Goal: Task Accomplishment & Management: Complete application form

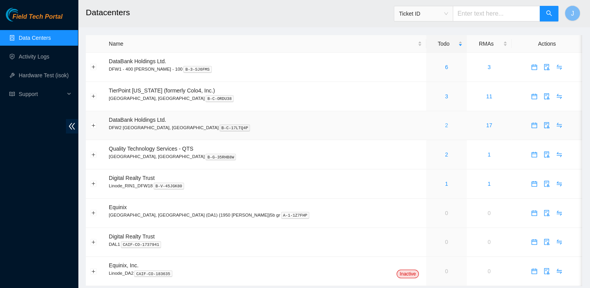
click at [445, 126] on link "2" at bounding box center [446, 125] width 3 height 6
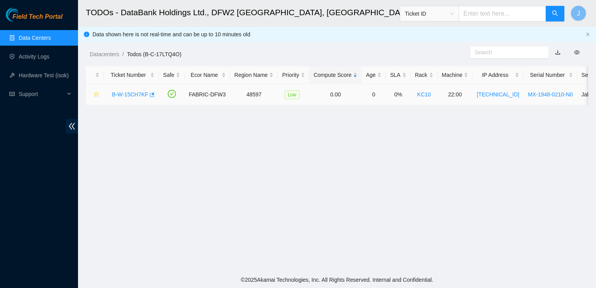
click at [137, 97] on link "B-W-15CH7KF" at bounding box center [130, 94] width 36 height 6
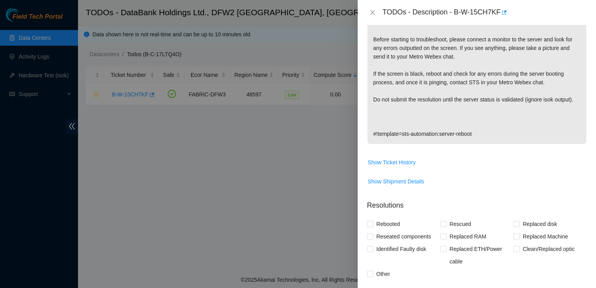
scroll to position [215, 0]
click at [405, 160] on span "Show Ticket History" at bounding box center [392, 161] width 48 height 9
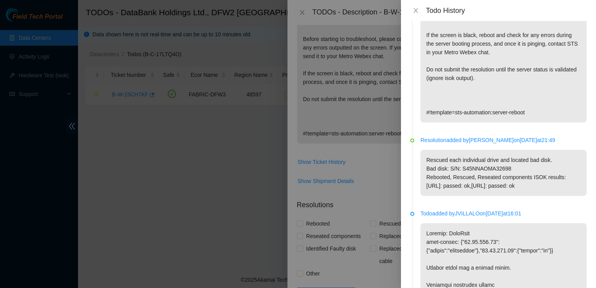
scroll to position [202, 0]
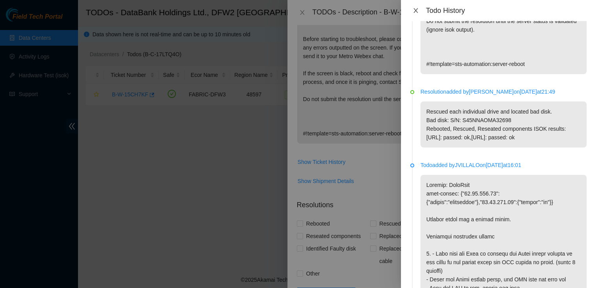
click at [415, 12] on icon "close" at bounding box center [415, 10] width 6 height 6
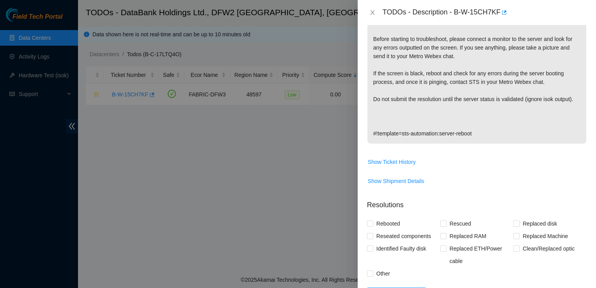
click at [487, 88] on p "Network: FreeFlow isok-result: {"[TECHNICAL_ID]":{"passed":"ok"},"[TECHNICAL_ID…" at bounding box center [476, 43] width 219 height 200
drag, startPoint x: 454, startPoint y: 11, endPoint x: 498, endPoint y: 19, distance: 45.0
click at [498, 19] on div "TODOs - Description - B-W-15CH7KF" at bounding box center [476, 12] width 238 height 25
copy div "B-W-15CH7KF"
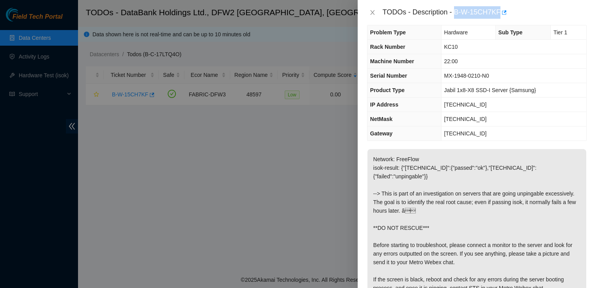
scroll to position [0, 0]
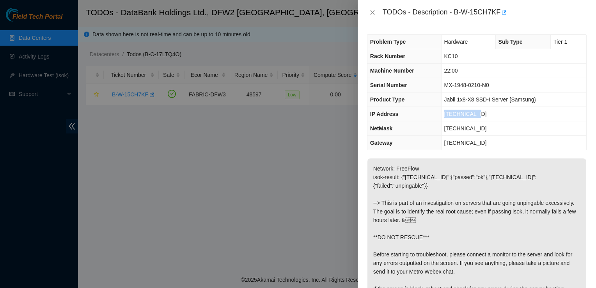
drag, startPoint x: 482, startPoint y: 110, endPoint x: 444, endPoint y: 115, distance: 37.7
click at [444, 115] on td "[TECHNICAL_ID]" at bounding box center [513, 114] width 145 height 14
copy span "[TECHNICAL_ID]"
drag, startPoint x: 484, startPoint y: 125, endPoint x: 444, endPoint y: 131, distance: 39.7
click at [444, 131] on td "[TECHNICAL_ID]" at bounding box center [513, 128] width 145 height 14
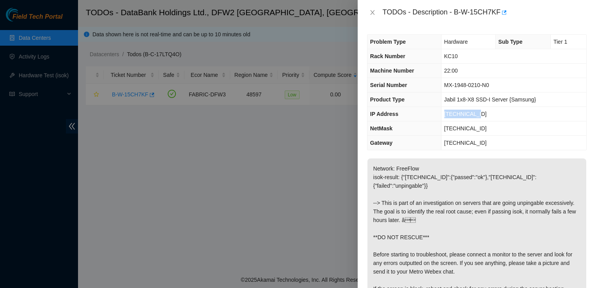
copy span "[TECHNICAL_ID]"
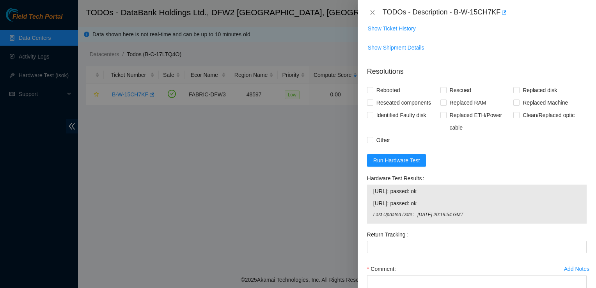
scroll to position [349, 0]
click at [400, 160] on span "Run Hardware Test" at bounding box center [396, 160] width 47 height 9
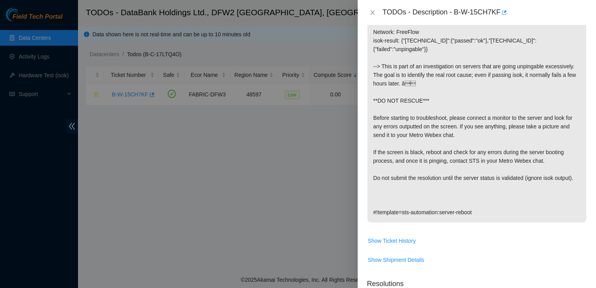
scroll to position [122, 0]
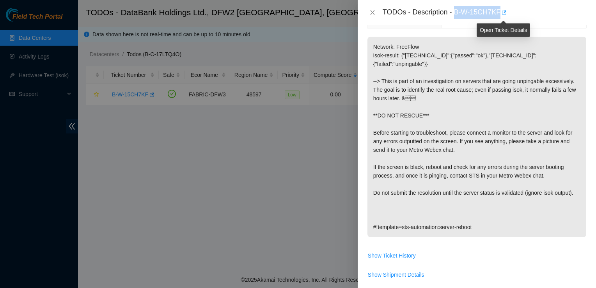
drag, startPoint x: 454, startPoint y: 12, endPoint x: 503, endPoint y: 15, distance: 49.6
click at [503, 15] on div "TODOs - Description - B-W-15CH7KF" at bounding box center [484, 12] width 204 height 12
copy div "B-W-15CH7KF"
click at [469, 246] on td "Network: FreeFlow isok-result: {"[TECHNICAL_ID]":{"passed":"ok"},"[TECHNICAL_ID…" at bounding box center [476, 142] width 219 height 212
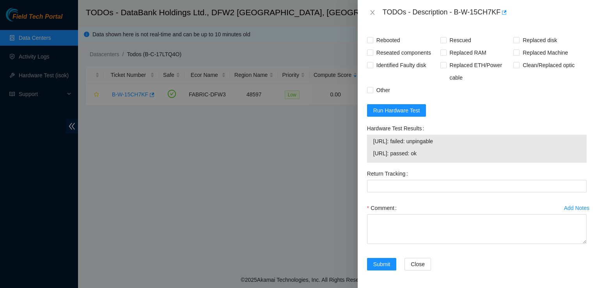
drag, startPoint x: 177, startPoint y: 117, endPoint x: 312, endPoint y: 199, distance: 158.4
click at [312, 199] on div at bounding box center [298, 144] width 596 height 288
click at [314, 195] on div at bounding box center [298, 144] width 596 height 288
click at [281, 213] on div at bounding box center [298, 144] width 596 height 288
click at [373, 11] on icon "close" at bounding box center [372, 12] width 6 height 6
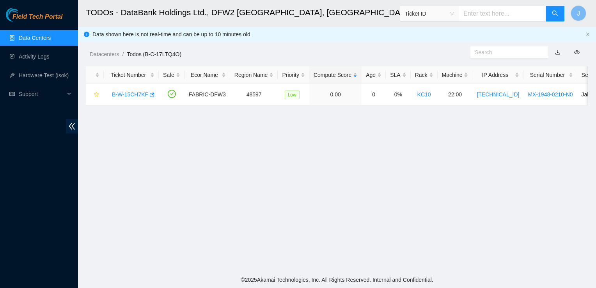
scroll to position [221, 0]
click at [51, 36] on link "Data Centers" at bounding box center [35, 38] width 32 height 6
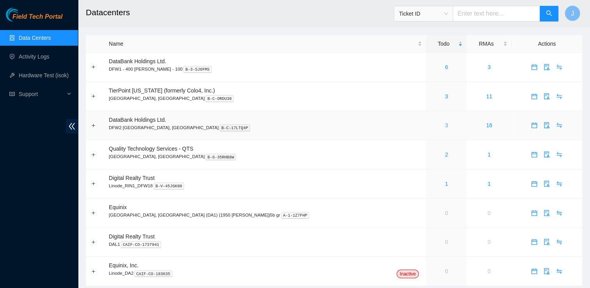
click at [445, 127] on link "3" at bounding box center [446, 125] width 3 height 6
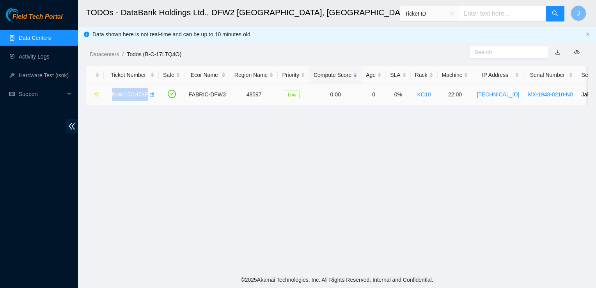
drag, startPoint x: 110, startPoint y: 95, endPoint x: 145, endPoint y: 93, distance: 35.1
click at [145, 93] on div "B-W-15CH7KF" at bounding box center [131, 94] width 46 height 12
drag, startPoint x: 145, startPoint y: 93, endPoint x: 191, endPoint y: 149, distance: 72.3
click at [191, 149] on main "TODOs - DataBank Holdings Ltd., DFW2 [GEOGRAPHIC_DATA], [GEOGRAPHIC_DATA] Ticke…" at bounding box center [337, 135] width 518 height 271
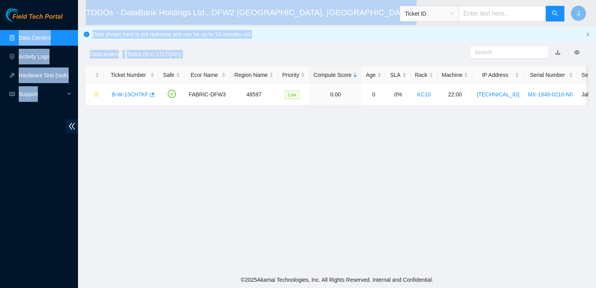
drag, startPoint x: 191, startPoint y: 149, endPoint x: 30, endPoint y: 42, distance: 193.6
click at [30, 42] on section "Field Tech Portal Data Centers Activity Logs Hardware Test (isok) Support TODOs…" at bounding box center [298, 144] width 596 height 288
click at [30, 41] on link "Data Centers" at bounding box center [35, 38] width 32 height 6
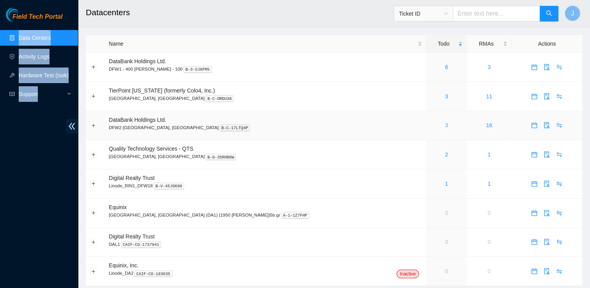
click at [445, 125] on link "3" at bounding box center [446, 125] width 3 height 6
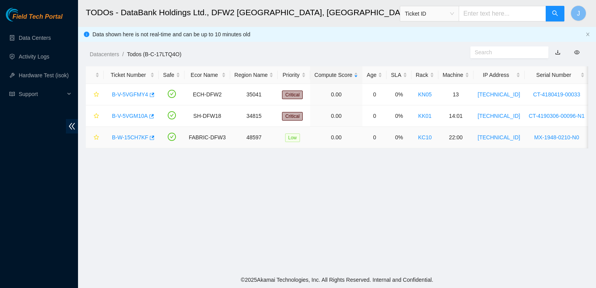
click at [125, 134] on link "B-W-15CH7KF" at bounding box center [130, 137] width 36 height 6
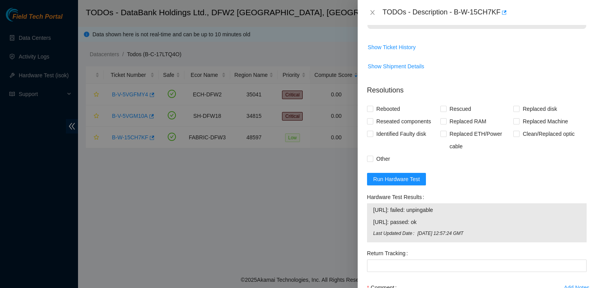
scroll to position [409, 0]
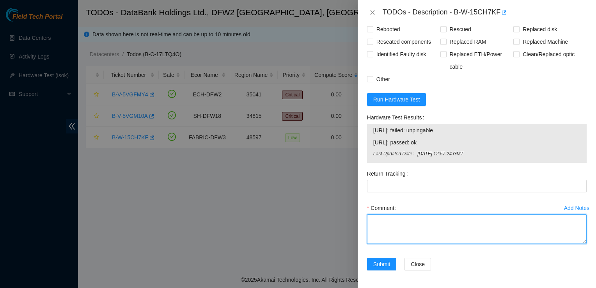
click at [386, 224] on textarea "Comment" at bounding box center [476, 229] width 219 height 30
paste textarea "Shuffled disk and found bad disk: S45NNAOMA32698, communaticated with STS and t…"
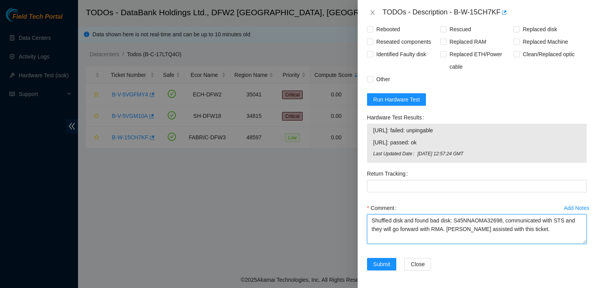
scroll to position [397, 0]
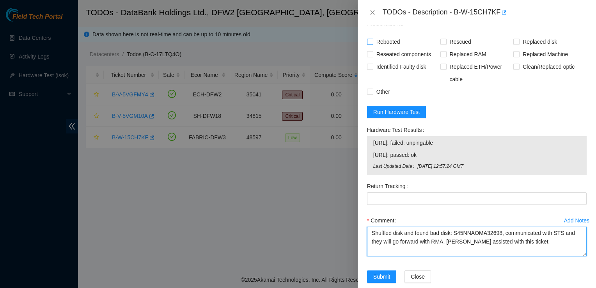
type textarea "Shuffled disk and found bad disk: S45NNAOMA32698, communicated with STS and the…"
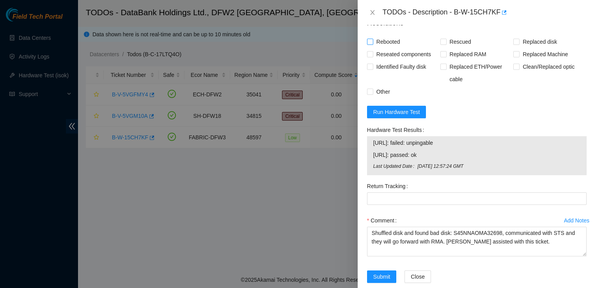
click at [377, 41] on span "Rebooted" at bounding box center [388, 41] width 30 height 12
click at [372, 41] on input "Rebooted" at bounding box center [369, 41] width 5 height 5
checkbox input "true"
click at [410, 67] on span "Identified Faulty disk" at bounding box center [401, 66] width 56 height 12
click at [372, 67] on input "Identified Faulty disk" at bounding box center [369, 66] width 5 height 5
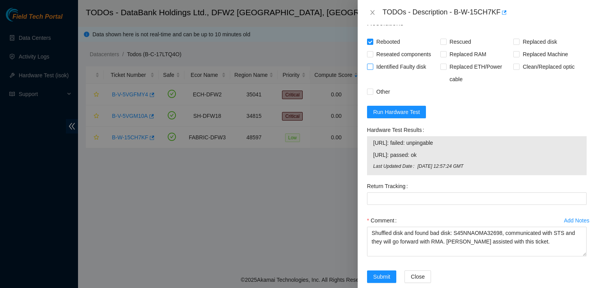
checkbox input "true"
click at [391, 55] on span "Reseated components" at bounding box center [403, 54] width 61 height 12
click at [372, 55] on input "Reseated components" at bounding box center [369, 53] width 5 height 5
checkbox input "true"
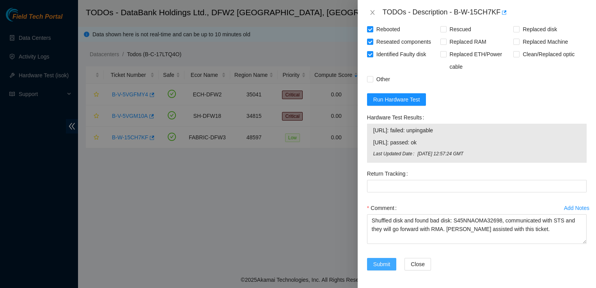
click at [382, 260] on span "Submit" at bounding box center [381, 264] width 17 height 9
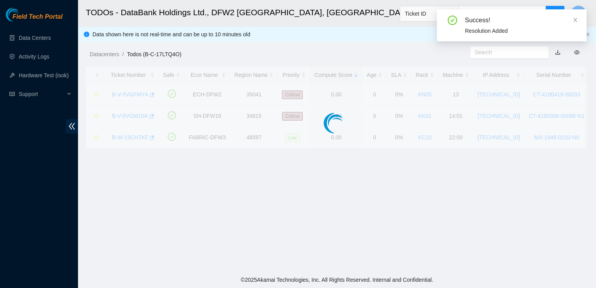
scroll to position [197, 0]
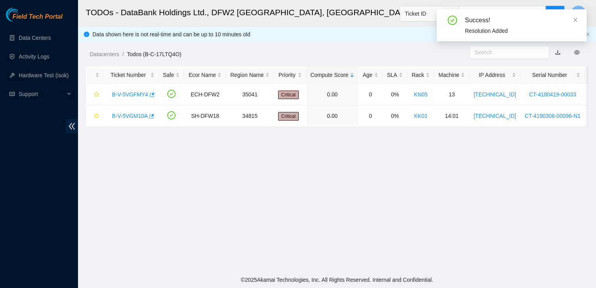
click at [389, 224] on main "TODOs - DataBank Holdings Ltd., DFW2 Richardson, TX Ticket ID J Data shown here…" at bounding box center [337, 135] width 518 height 271
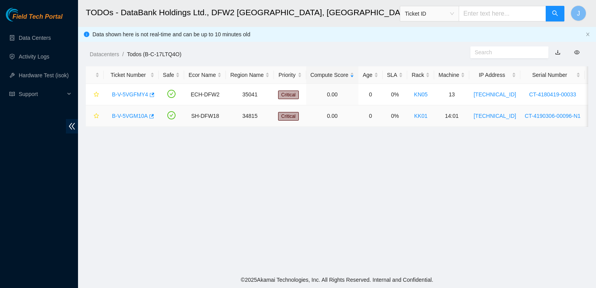
click at [130, 116] on link "B-V-5VGM10A" at bounding box center [130, 116] width 36 height 6
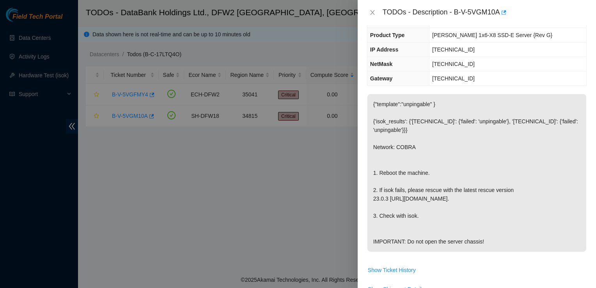
scroll to position [0, 0]
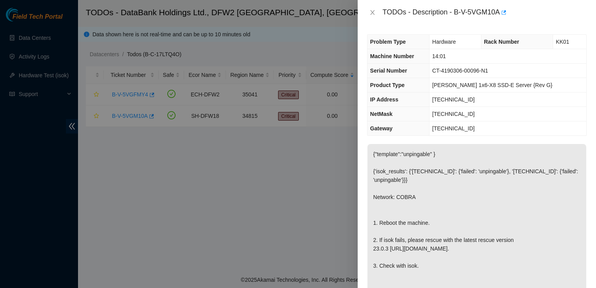
click at [232, 200] on div at bounding box center [298, 144] width 596 height 288
click at [371, 15] on icon "close" at bounding box center [372, 12] width 6 height 6
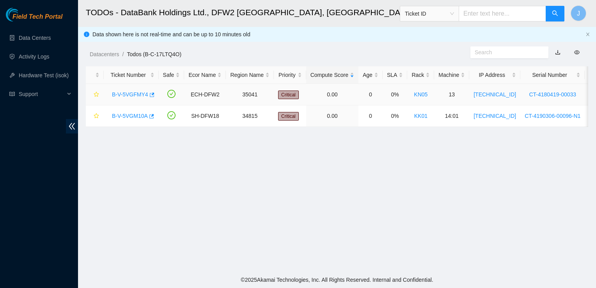
click at [131, 94] on link "B-V-5VGFMY4" at bounding box center [130, 94] width 36 height 6
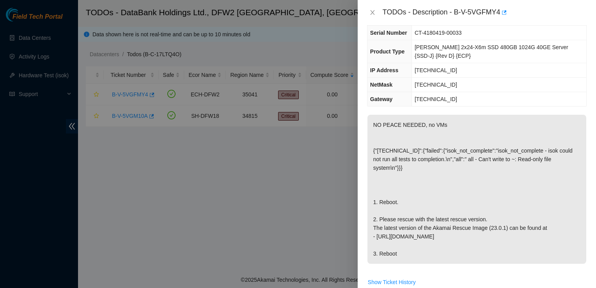
scroll to position [50, 0]
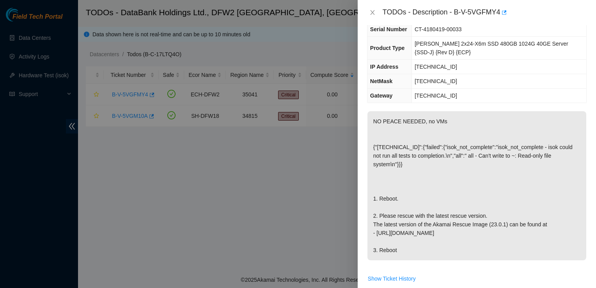
click at [280, 133] on div at bounding box center [298, 144] width 596 height 288
click at [371, 10] on icon "close" at bounding box center [372, 12] width 6 height 6
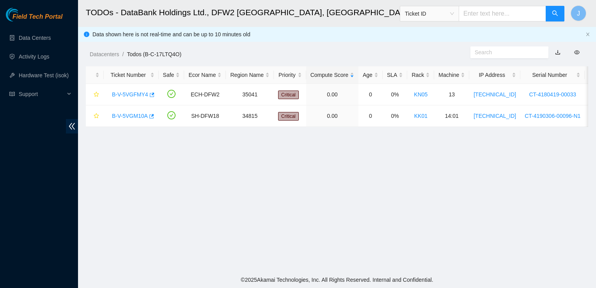
scroll to position [58, 0]
click at [134, 116] on link "B-V-5VGM10A" at bounding box center [130, 116] width 36 height 6
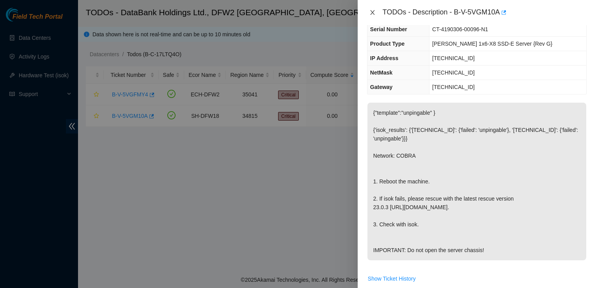
click at [373, 13] on icon "close" at bounding box center [372, 12] width 6 height 6
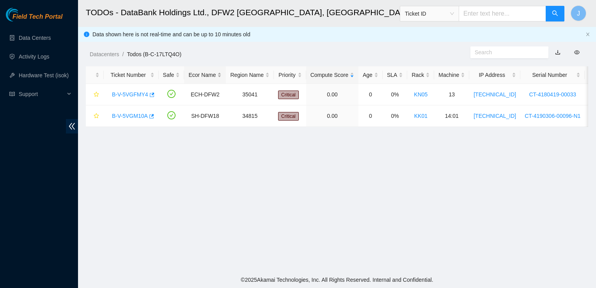
scroll to position [58, 0]
click at [123, 117] on link "B-V-5VGM10A" at bounding box center [130, 116] width 36 height 6
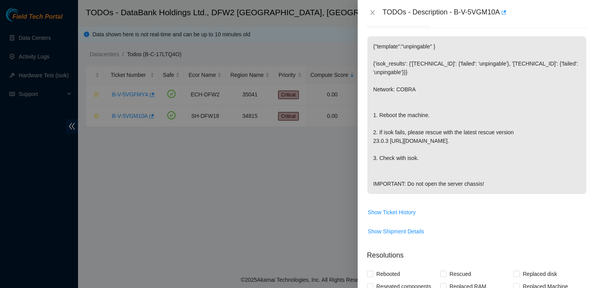
scroll to position [0, 0]
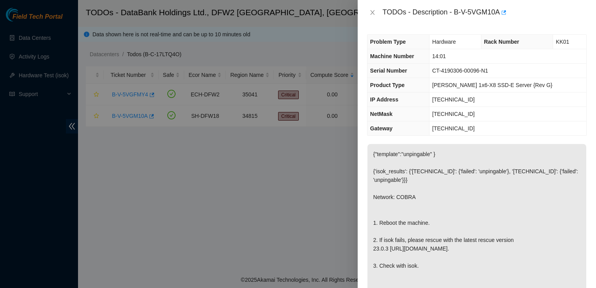
drag, startPoint x: 307, startPoint y: 185, endPoint x: 363, endPoint y: 87, distance: 113.0
click at [307, 185] on div at bounding box center [298, 144] width 596 height 288
click at [376, 9] on button "Close" at bounding box center [372, 12] width 11 height 7
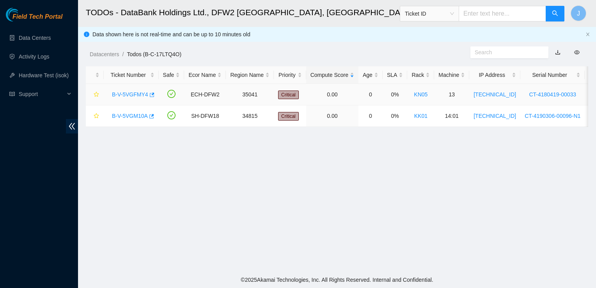
click at [131, 93] on link "B-V-5VGFMY4" at bounding box center [130, 94] width 36 height 6
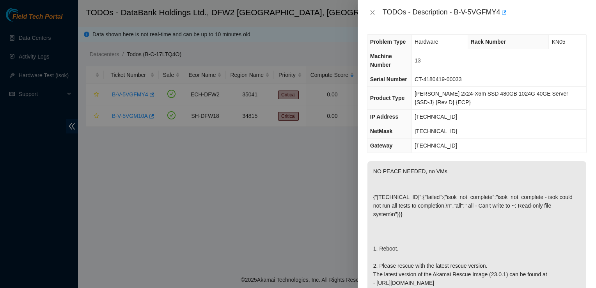
click at [451, 224] on p "NO PEACE NEEDED, no VMs {"96.17.195.7":{"failed":{"isok_not_complete":"isok_not…" at bounding box center [476, 235] width 219 height 149
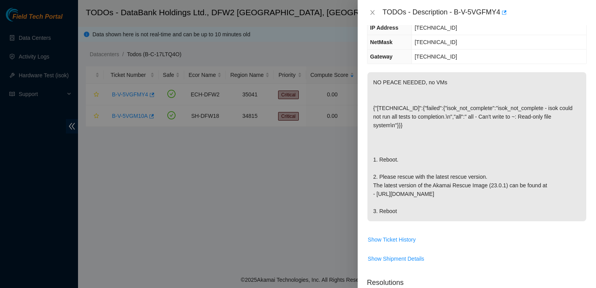
scroll to position [90, 0]
click at [370, 12] on icon "close" at bounding box center [372, 12] width 6 height 6
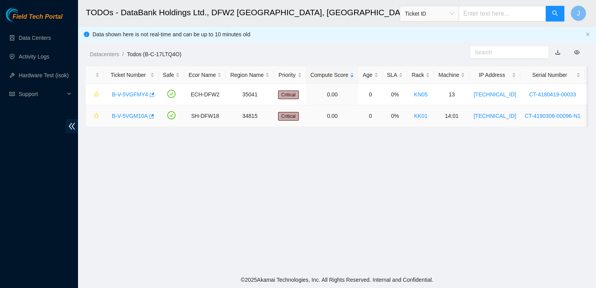
scroll to position [98, 0]
click at [130, 115] on link "B-V-5VGM10A" at bounding box center [130, 116] width 36 height 6
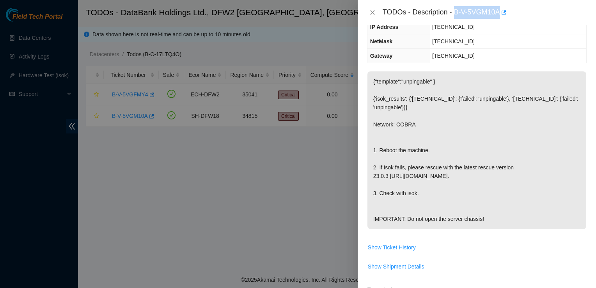
drag, startPoint x: 453, startPoint y: 15, endPoint x: 500, endPoint y: 19, distance: 46.9
click at [500, 19] on div "TODOs - Description - B-V-5VGM10A" at bounding box center [476, 12] width 238 height 25
copy div "B-V-5VGM10A"
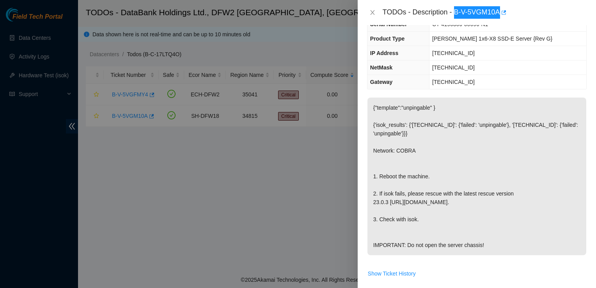
scroll to position [0, 0]
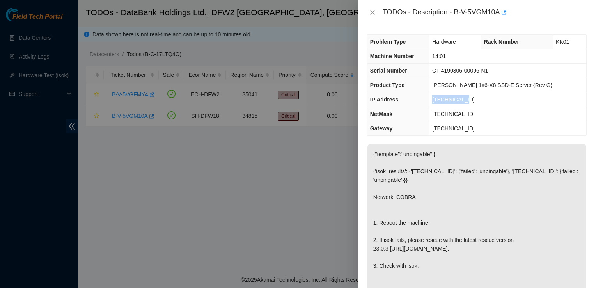
drag, startPoint x: 479, startPoint y: 101, endPoint x: 447, endPoint y: 99, distance: 31.2
click at [447, 99] on td "104.82.64.23" at bounding box center [507, 99] width 157 height 14
copy span "104.82.64.23"
drag, startPoint x: 494, startPoint y: 110, endPoint x: 444, endPoint y: 114, distance: 50.8
click at [444, 114] on tr "NetMask 255.255.255.128" at bounding box center [476, 114] width 219 height 14
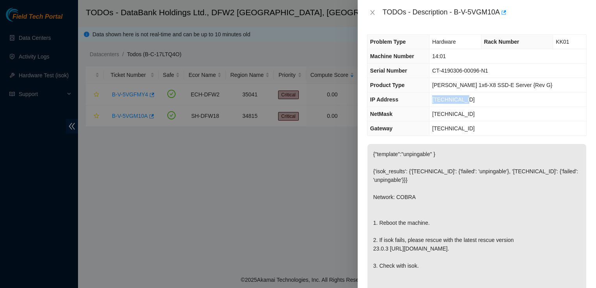
copy tr "[TECHNICAL_ID]"
drag, startPoint x: 476, startPoint y: 131, endPoint x: 446, endPoint y: 130, distance: 30.0
click at [446, 130] on td "104.82.64.1" at bounding box center [507, 128] width 157 height 14
copy span "104.82.64.1"
drag, startPoint x: 480, startPoint y: 97, endPoint x: 446, endPoint y: 101, distance: 34.5
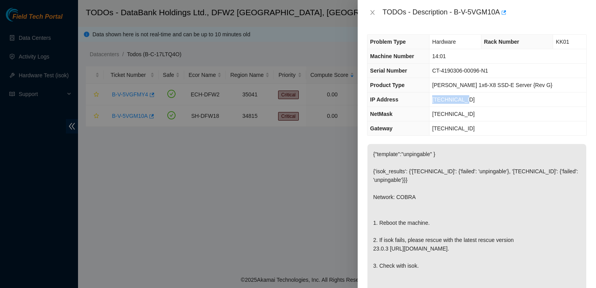
click at [446, 101] on td "104.82.64.23" at bounding box center [507, 99] width 157 height 14
copy span "104.82.64.23"
click at [474, 97] on span "104.82.64.23" at bounding box center [453, 99] width 42 height 6
drag, startPoint x: 477, startPoint y: 97, endPoint x: 447, endPoint y: 99, distance: 29.7
click at [447, 99] on td "104.82.64.23" at bounding box center [507, 99] width 157 height 14
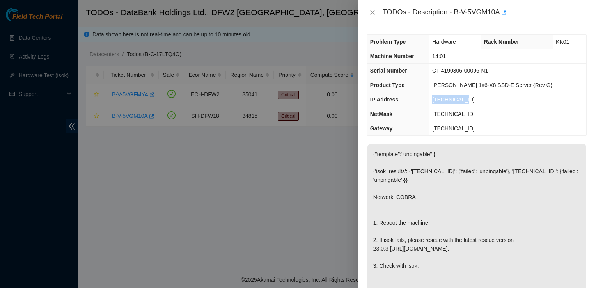
copy span "104.82.64.23"
drag, startPoint x: 481, startPoint y: 125, endPoint x: 448, endPoint y: 129, distance: 33.4
click at [448, 129] on td "104.82.64.1" at bounding box center [507, 128] width 157 height 14
copy span "104.82.64.1"
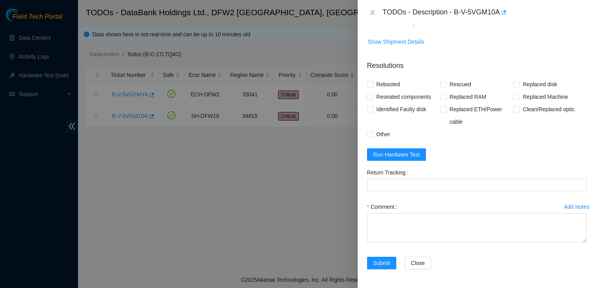
scroll to position [290, 0]
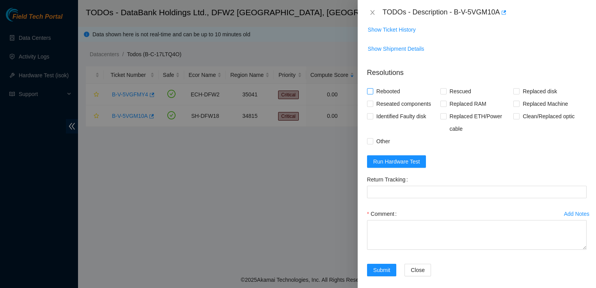
click at [380, 97] on span "Rebooted" at bounding box center [388, 91] width 30 height 12
click at [372, 94] on input "Rebooted" at bounding box center [369, 90] width 5 height 5
checkbox input "true"
click at [452, 97] on span "Rescued" at bounding box center [460, 91] width 28 height 12
click at [445, 94] on input "Rescued" at bounding box center [442, 90] width 5 height 5
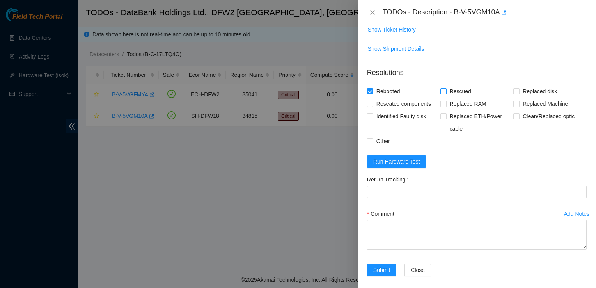
checkbox input "true"
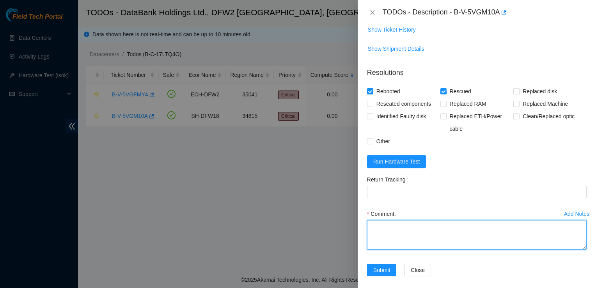
click at [385, 249] on textarea "Comment" at bounding box center [476, 235] width 219 height 30
paste textarea "Powered down device, rescued, rebooted, and configued."
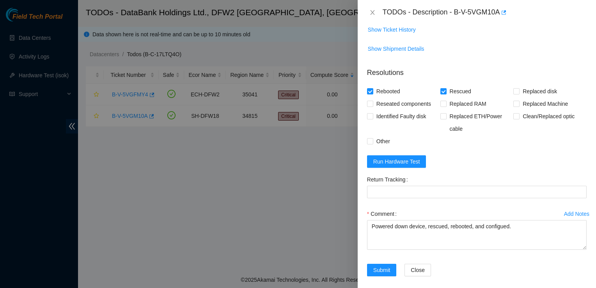
click at [456, 168] on form "Resolutions Rebooted Rescued Replaced disk Reseated components Replaced RAM Rep…" at bounding box center [476, 173] width 219 height 224
click at [403, 166] on span "Run Hardware Test" at bounding box center [396, 161] width 47 height 9
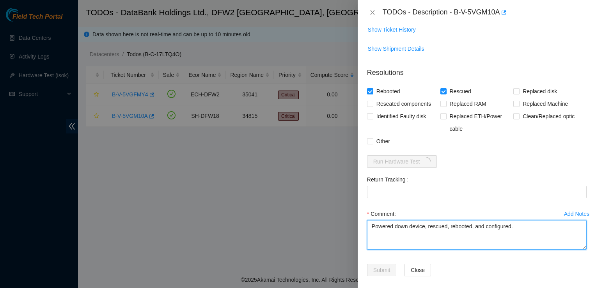
drag, startPoint x: 521, startPoint y: 248, endPoint x: 361, endPoint y: 250, distance: 160.6
click at [361, 250] on div "Problem Type Hardware Rack Number KK01 Machine Number 14:01 Serial Number CT-41…" at bounding box center [476, 156] width 238 height 263
type textarea "Powered down device, rescued, rebooted, and configured."
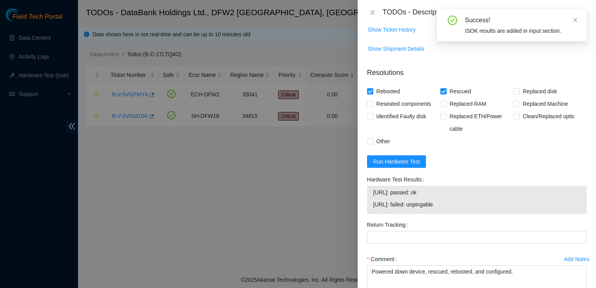
click at [484, 185] on form "Resolutions Rebooted Rescued Replaced disk Reseated components Replaced RAM Rep…" at bounding box center [476, 195] width 219 height 269
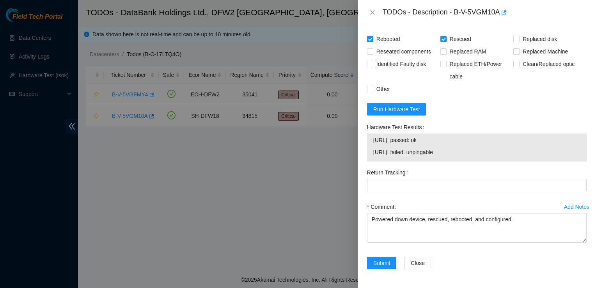
scroll to position [350, 0]
click at [400, 113] on span "Run Hardware Test" at bounding box center [396, 109] width 47 height 9
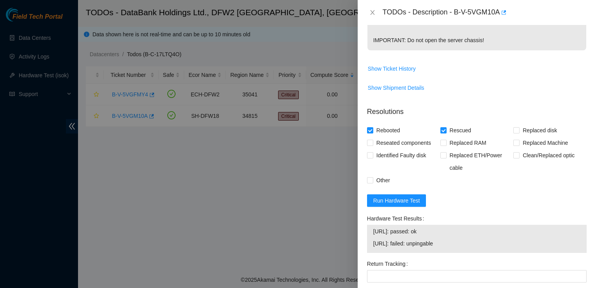
scroll to position [359, 0]
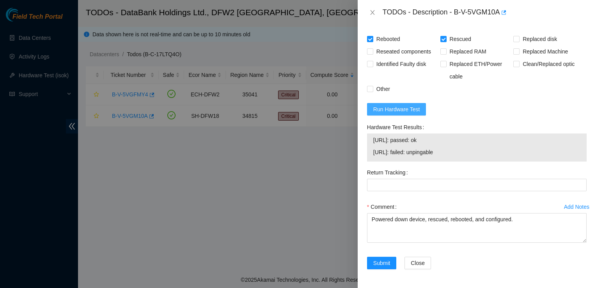
click at [402, 107] on span "Run Hardware Test" at bounding box center [396, 109] width 47 height 9
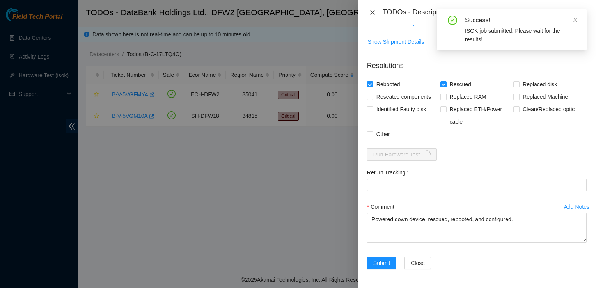
click at [373, 11] on icon "close" at bounding box center [372, 12] width 4 height 5
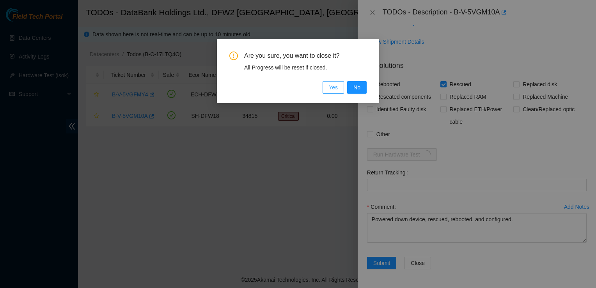
click at [336, 87] on span "Yes" at bounding box center [333, 87] width 9 height 9
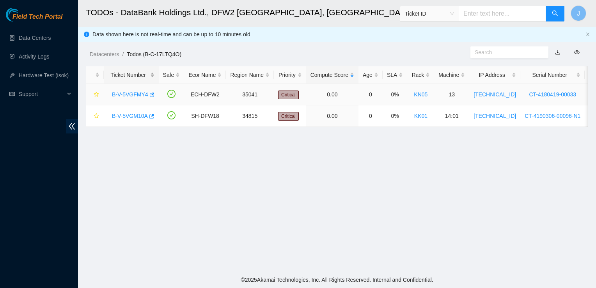
scroll to position [221, 0]
click at [134, 96] on link "B-V-5VGFMY4" at bounding box center [130, 94] width 36 height 6
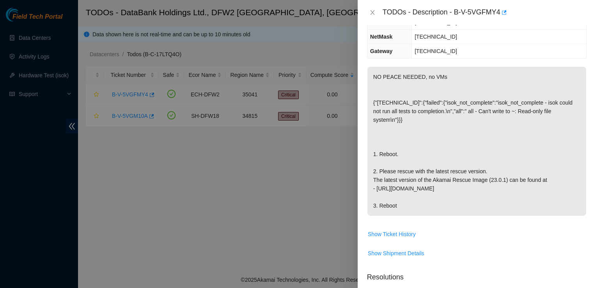
scroll to position [94, 0]
click at [371, 13] on icon "close" at bounding box center [372, 12] width 4 height 5
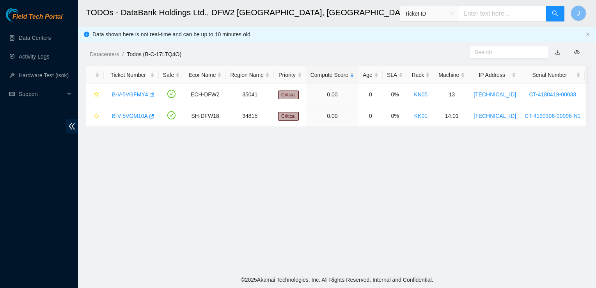
scroll to position [102, 0]
click at [121, 115] on link "B-V-5VGM10A" at bounding box center [130, 116] width 36 height 6
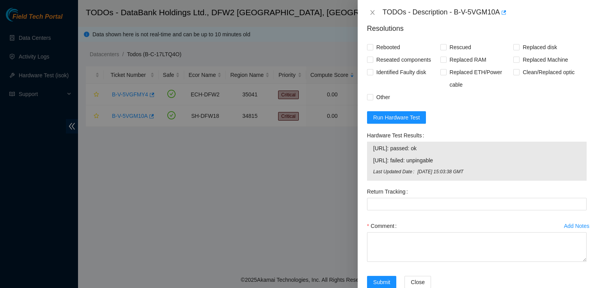
scroll to position [369, 0]
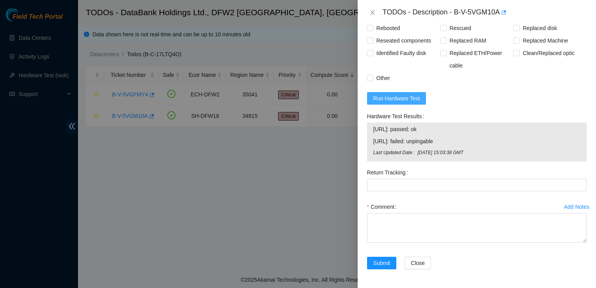
click at [406, 99] on span "Run Hardware Test" at bounding box center [396, 98] width 47 height 9
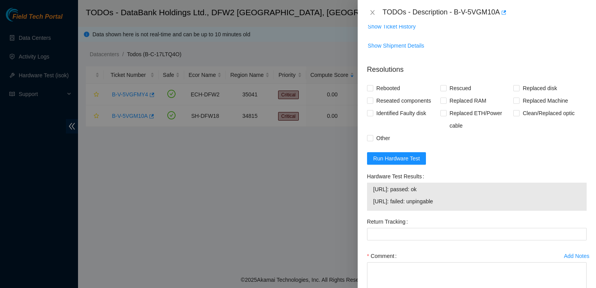
scroll to position [294, 0]
click at [415, 161] on span "Run Hardware Test" at bounding box center [396, 157] width 47 height 9
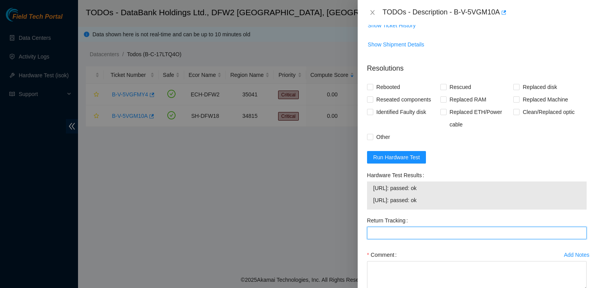
click at [383, 239] on Tracking "Return Tracking" at bounding box center [476, 232] width 219 height 12
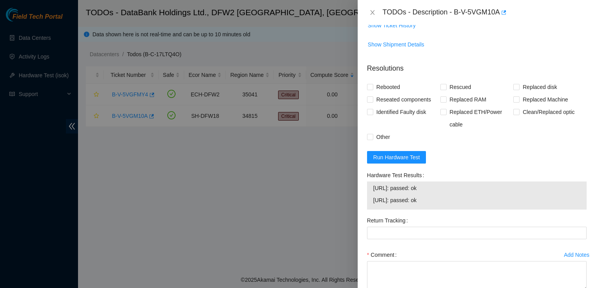
click at [424, 261] on div "Comment" at bounding box center [476, 254] width 219 height 12
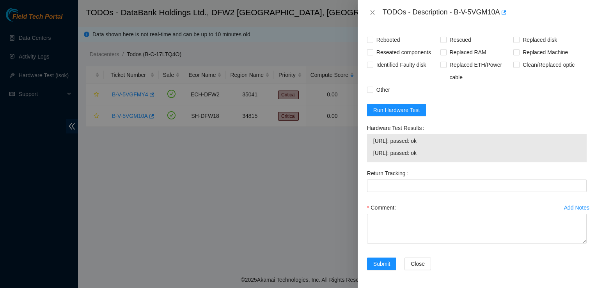
scroll to position [341, 0]
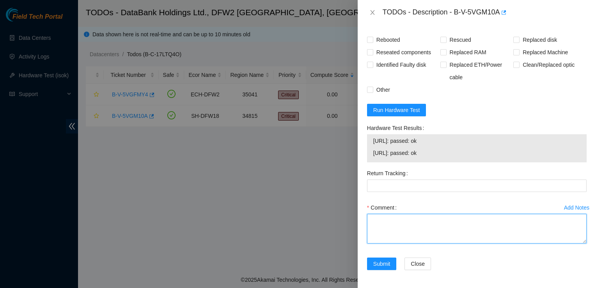
click at [382, 243] on textarea "Comment" at bounding box center [476, 229] width 219 height 30
paste textarea "Powered down device, rescued, rebooted, reseated, and configured. ISOK passed. …"
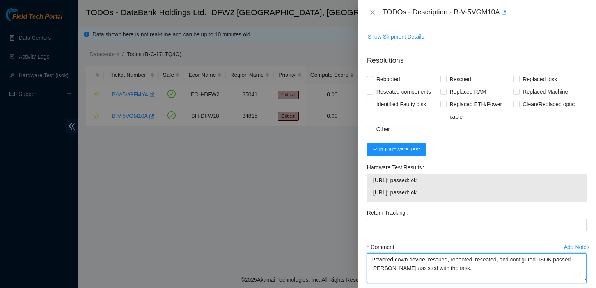
scroll to position [302, 0]
type textarea "Powered down device, rescued, rebooted, reseated, and configured. ISOK passed. …"
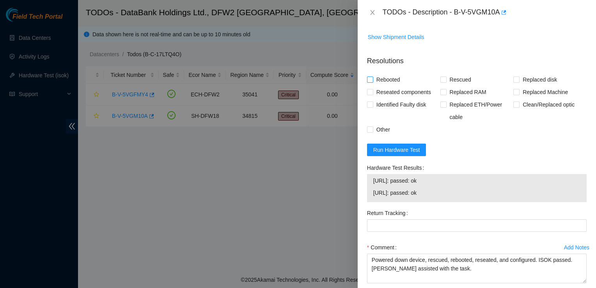
click at [377, 86] on span "Rebooted" at bounding box center [388, 79] width 30 height 12
click at [372, 82] on input "Rebooted" at bounding box center [369, 78] width 5 height 5
checkbox input "true"
click at [376, 98] on span "Reseated components" at bounding box center [403, 92] width 61 height 12
click at [372, 94] on input "Reseated components" at bounding box center [369, 91] width 5 height 5
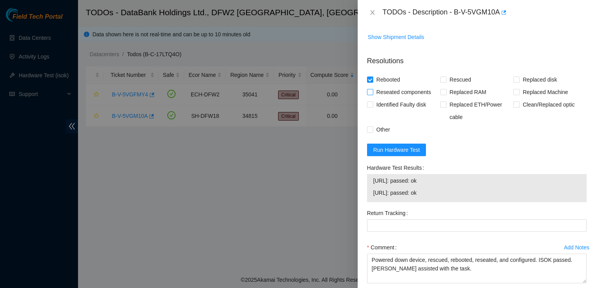
checkbox input "true"
click at [446, 86] on span "Rescued" at bounding box center [460, 79] width 28 height 12
click at [445, 82] on input "Rescued" at bounding box center [442, 78] width 5 height 5
checkbox input "true"
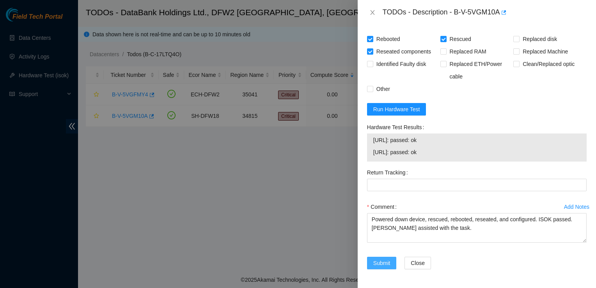
click at [378, 262] on span "Submit" at bounding box center [381, 262] width 17 height 9
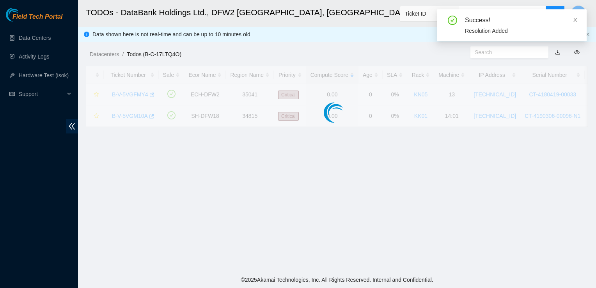
scroll to position [221, 0]
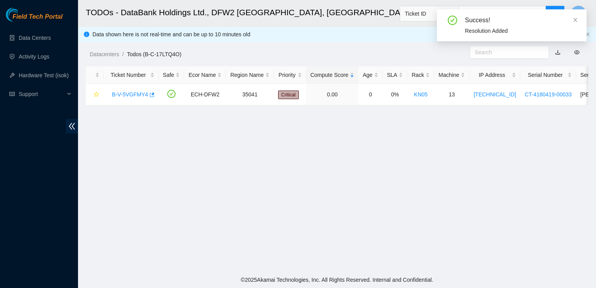
click at [209, 190] on main "TODOs - DataBank Holdings Ltd., DFW2 Richardson, TX Ticket ID J Data shown here…" at bounding box center [337, 135] width 518 height 271
click at [575, 21] on icon "close" at bounding box center [574, 19] width 5 height 5
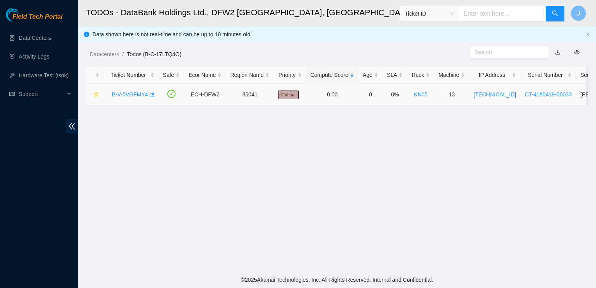
click at [137, 94] on link "B-V-5VGFMY4" at bounding box center [130, 94] width 36 height 6
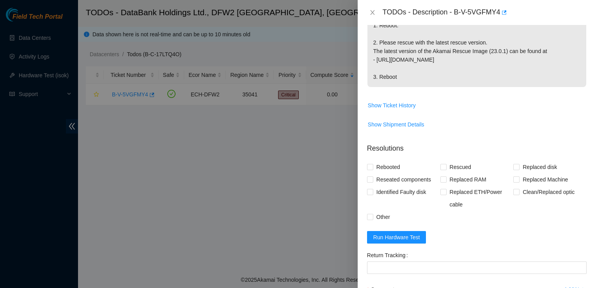
scroll to position [224, 0]
click at [398, 236] on span "Run Hardware Test" at bounding box center [396, 236] width 47 height 9
